Goal: Find specific page/section: Find specific page/section

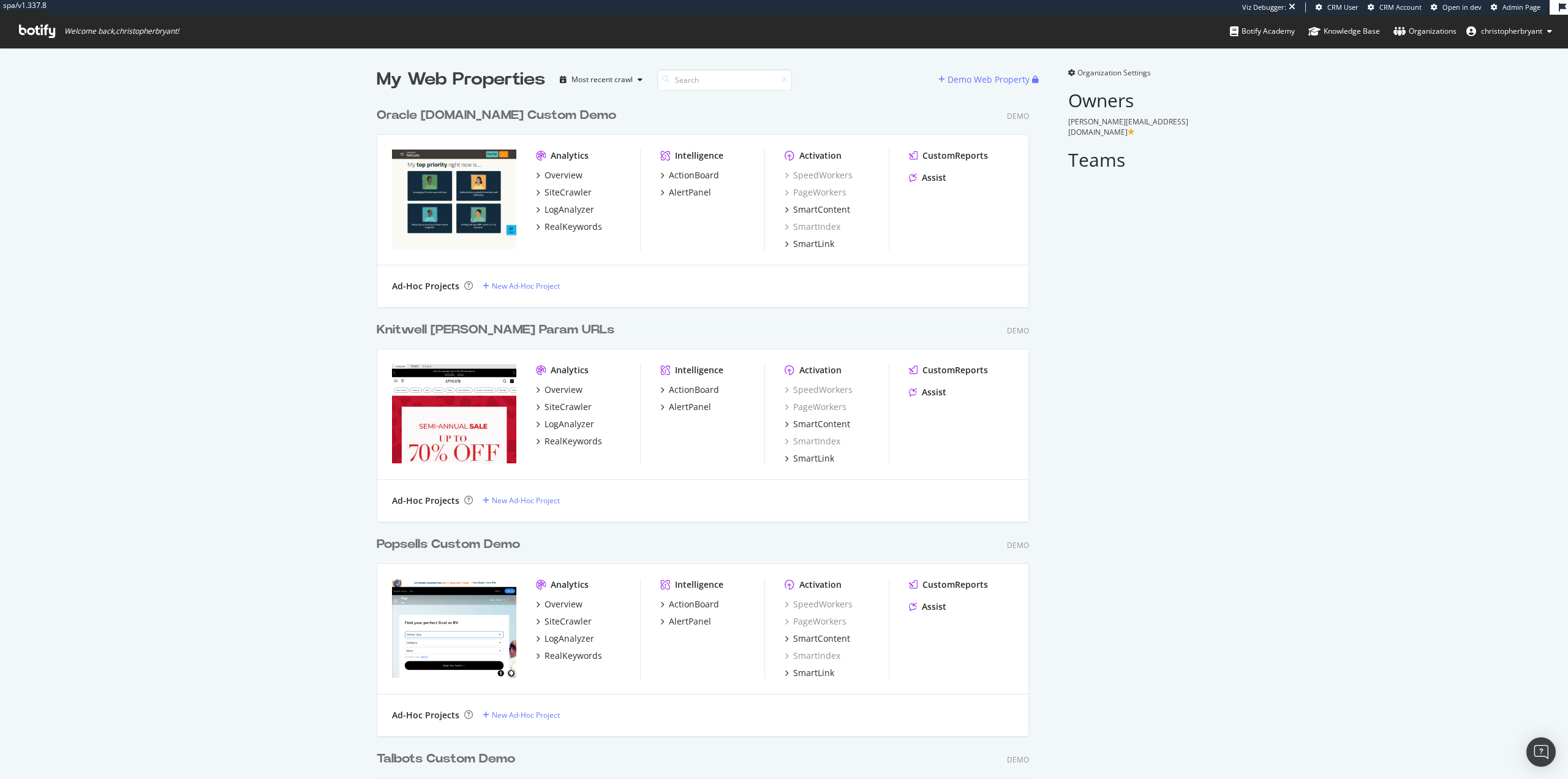
scroll to position [6724, 653]
click at [545, 188] on div "SiteCrawler" at bounding box center [568, 192] width 47 height 12
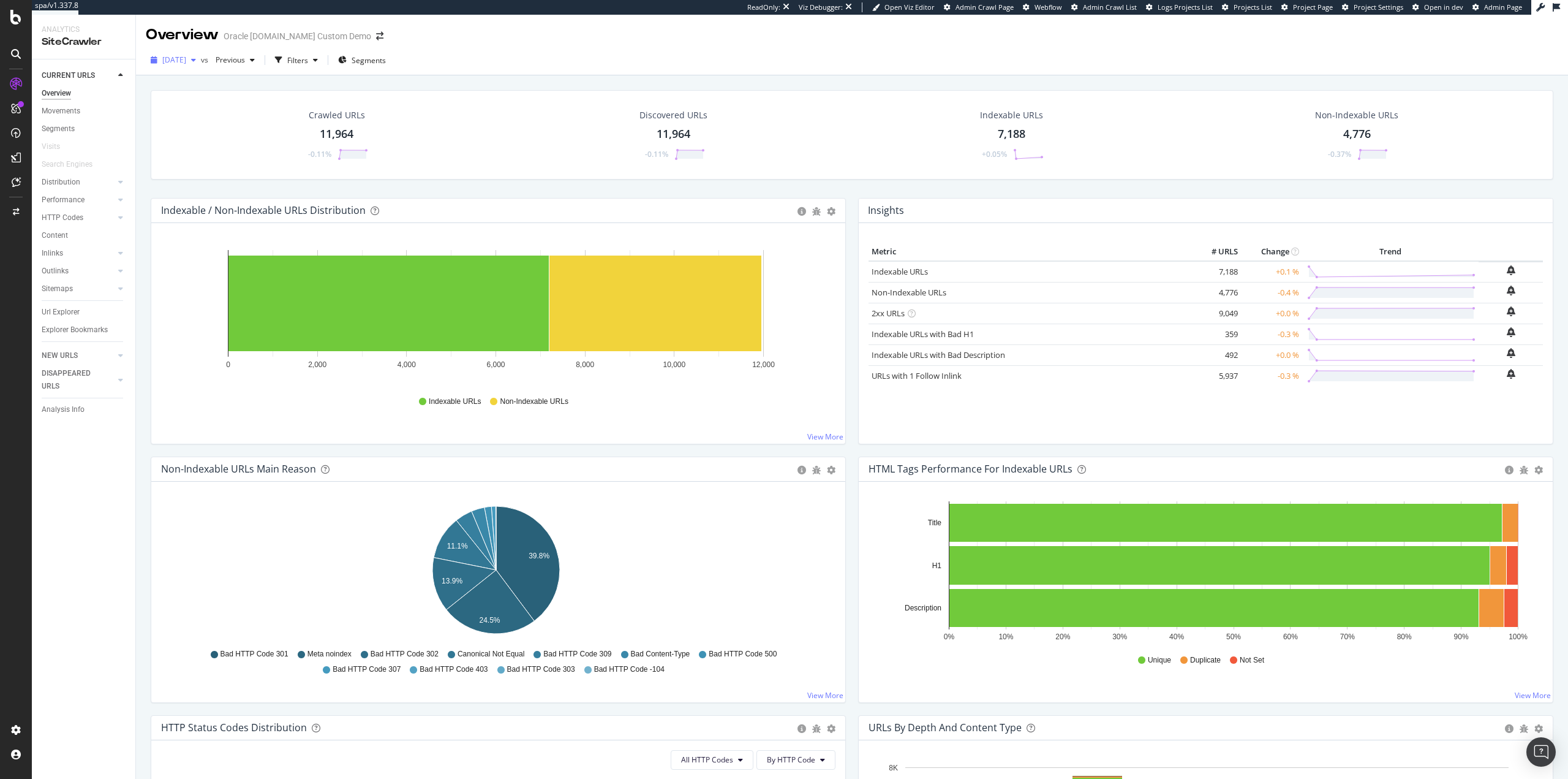
click at [186, 58] on span "2025 Aug. 29th" at bounding box center [174, 59] width 24 height 10
click at [68, 289] on div "Sitemaps" at bounding box center [57, 289] width 31 height 13
